Goal: Navigation & Orientation: Understand site structure

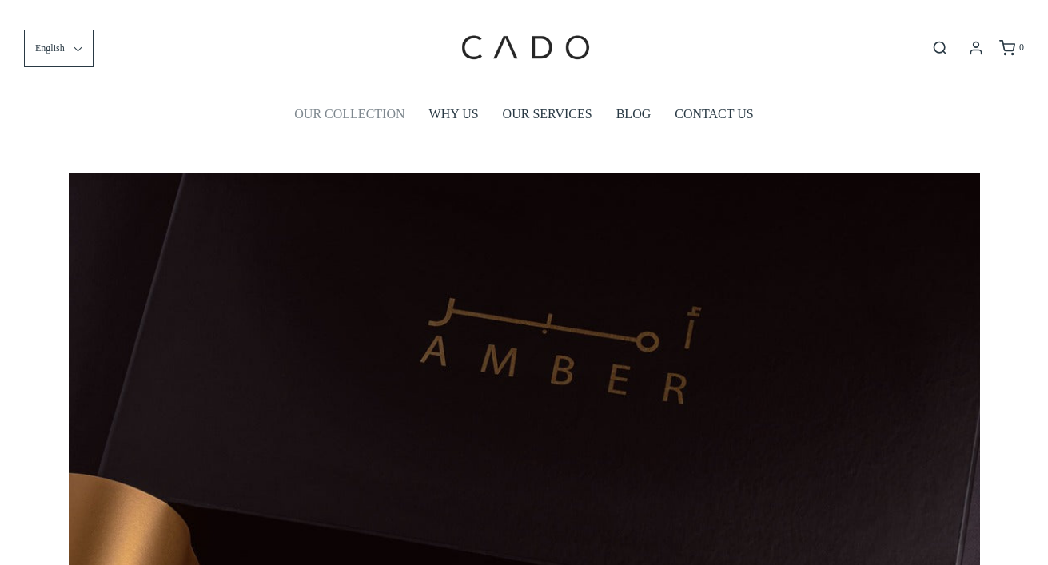
click at [372, 115] on link "OUR COLLECTION" at bounding box center [349, 114] width 110 height 37
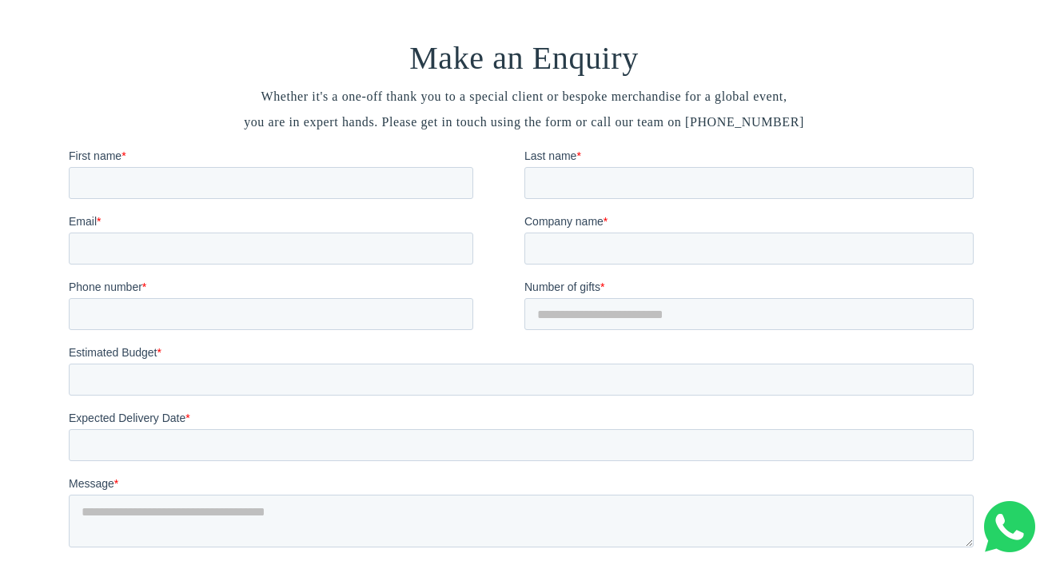
scroll to position [1739, 0]
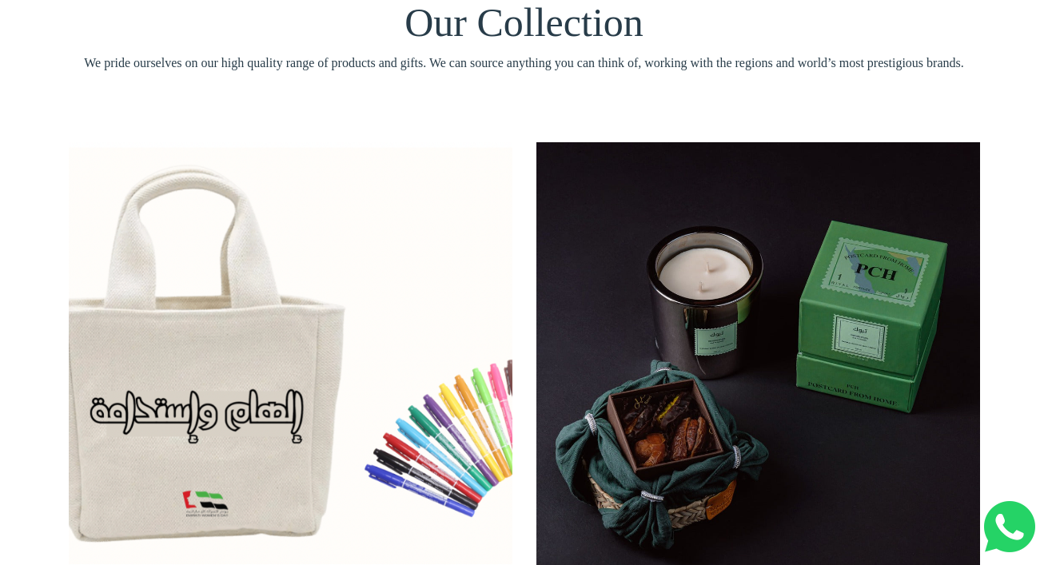
scroll to position [155, 0]
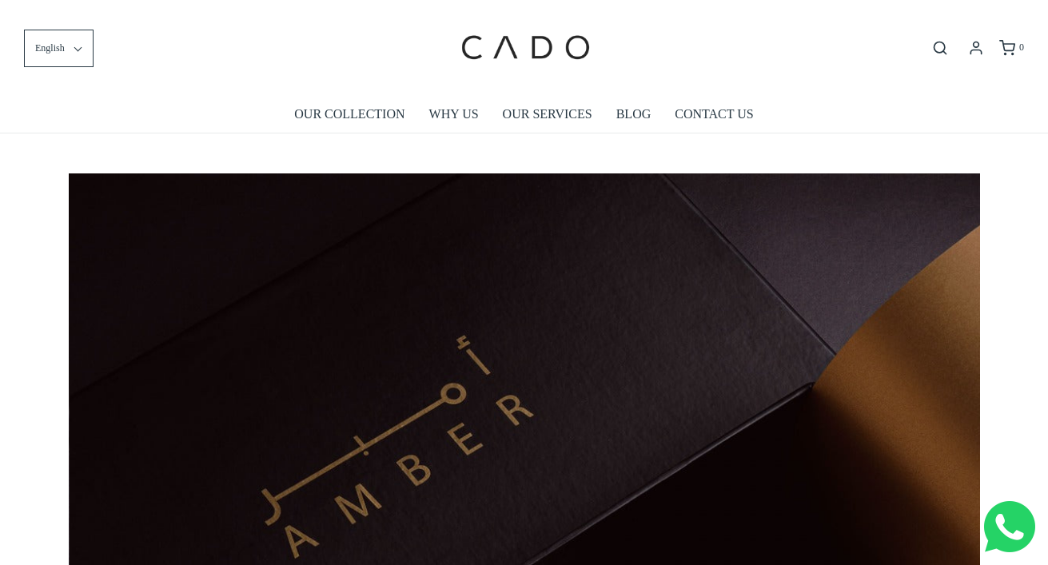
scroll to position [0, 911]
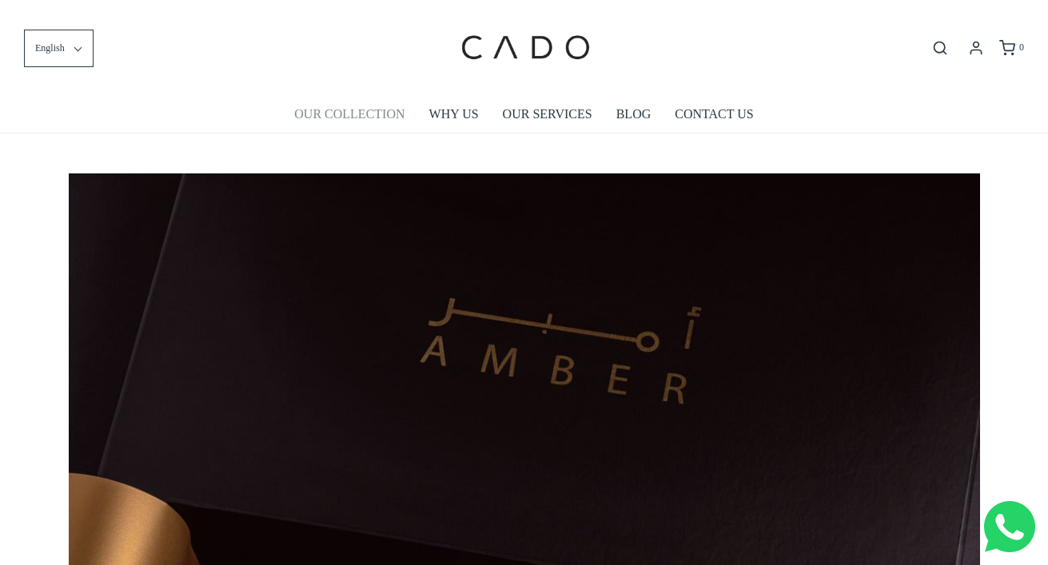
click at [382, 109] on link "OUR COLLECTION" at bounding box center [349, 114] width 110 height 37
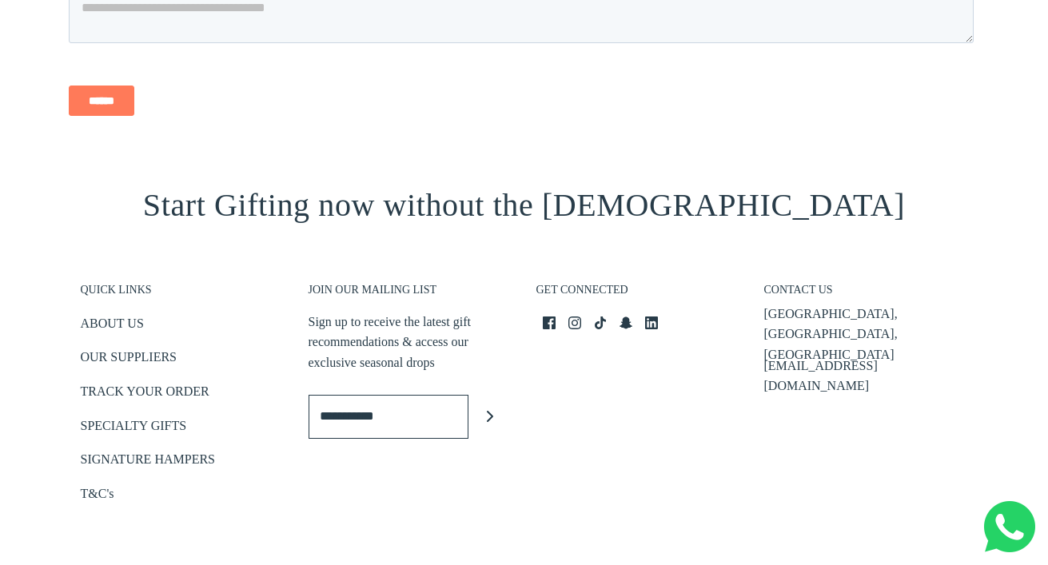
scroll to position [1992, 0]
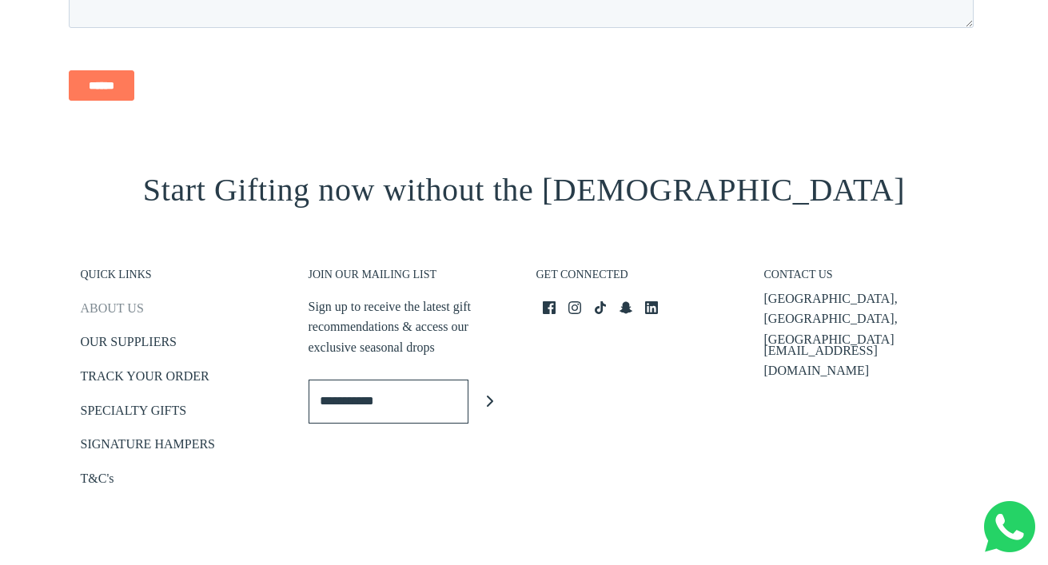
click at [107, 303] on link "ABOUT US" at bounding box center [112, 311] width 63 height 26
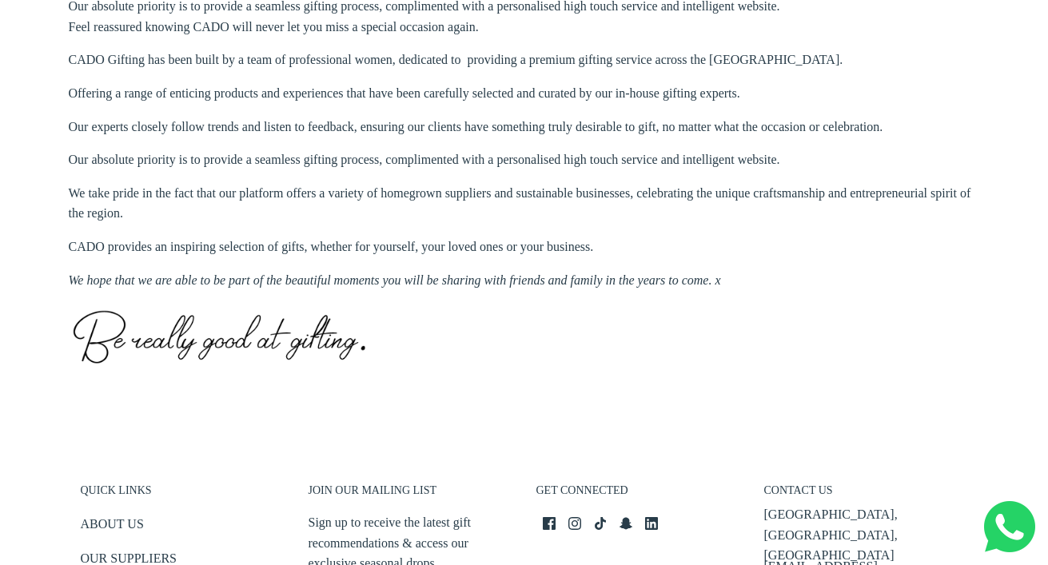
scroll to position [918, 0]
